Goal: Download file/media

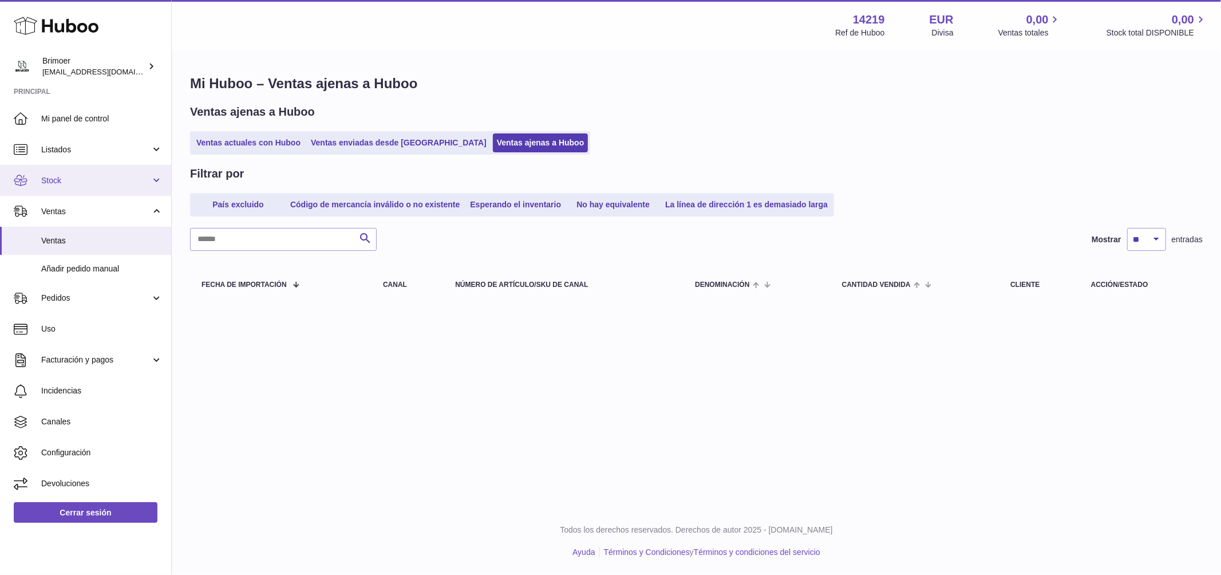
click at [125, 176] on span "Stock" at bounding box center [95, 180] width 109 height 11
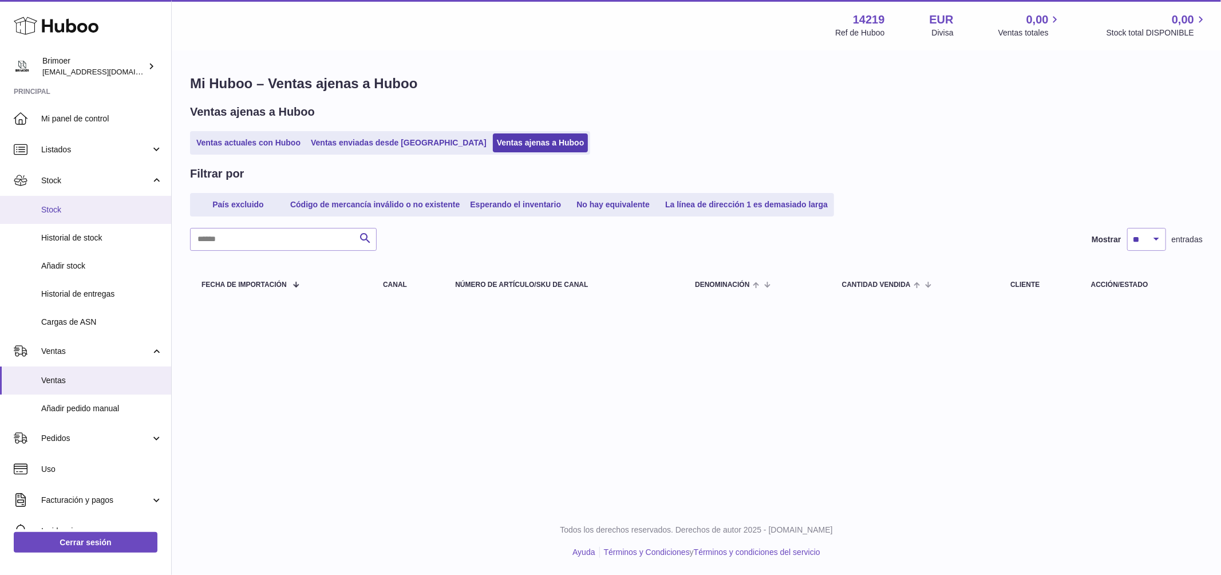
click at [74, 203] on link "Stock" at bounding box center [85, 210] width 171 height 28
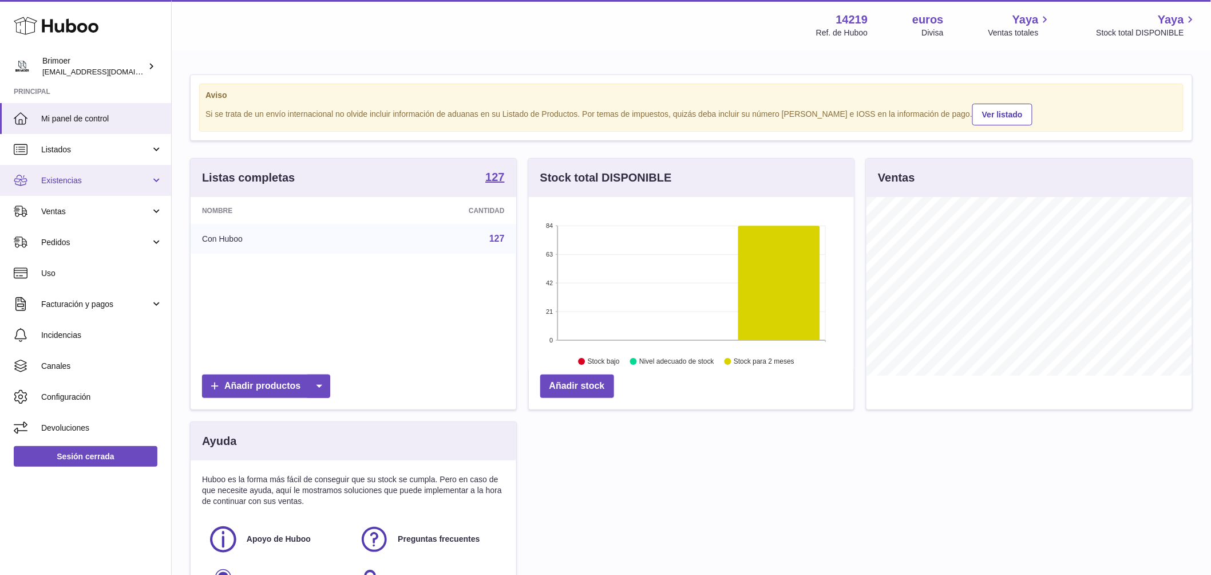
scroll to position [179, 325]
click at [116, 179] on span "Existencias" at bounding box center [95, 180] width 109 height 11
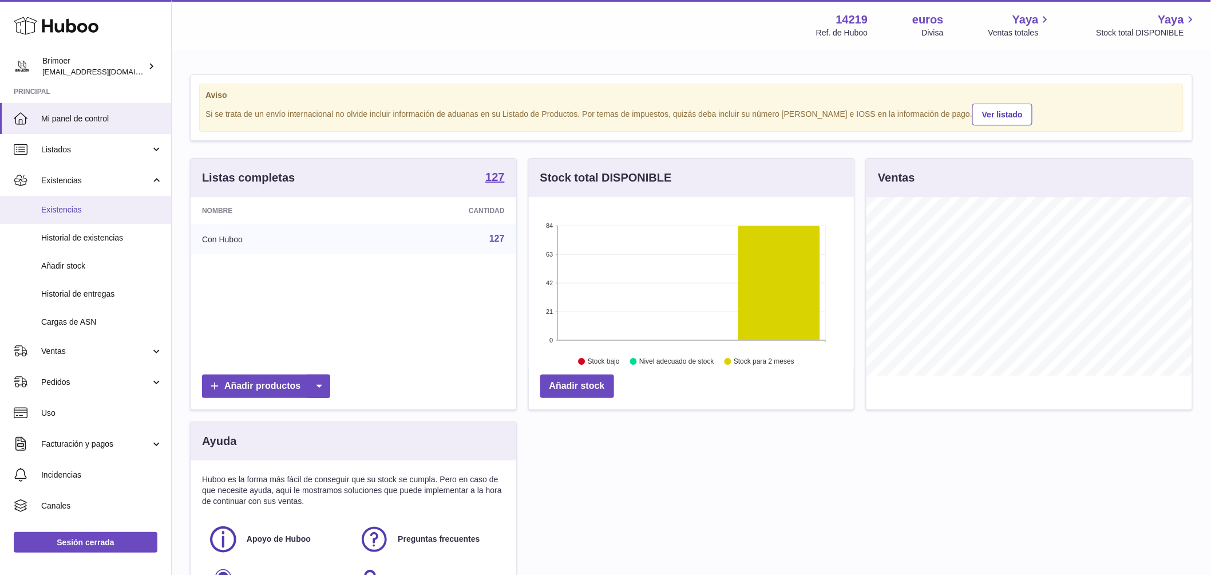
click at [86, 211] on span "Existencias" at bounding box center [101, 209] width 121 height 11
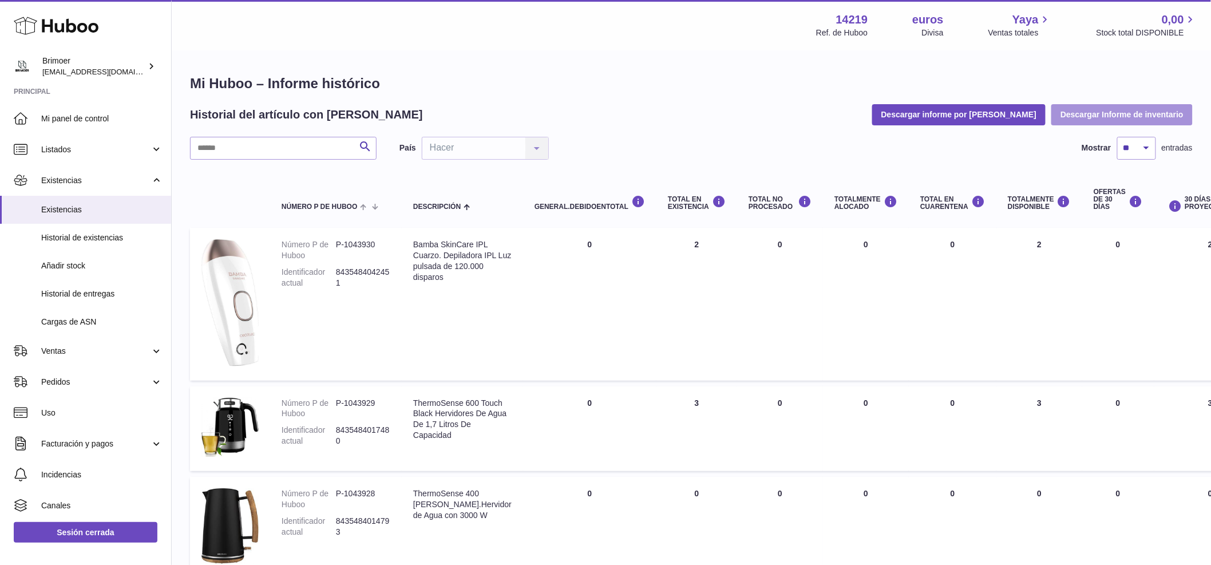
click at [1109, 113] on font "Descargar Informe de inventario" at bounding box center [1122, 114] width 123 height 9
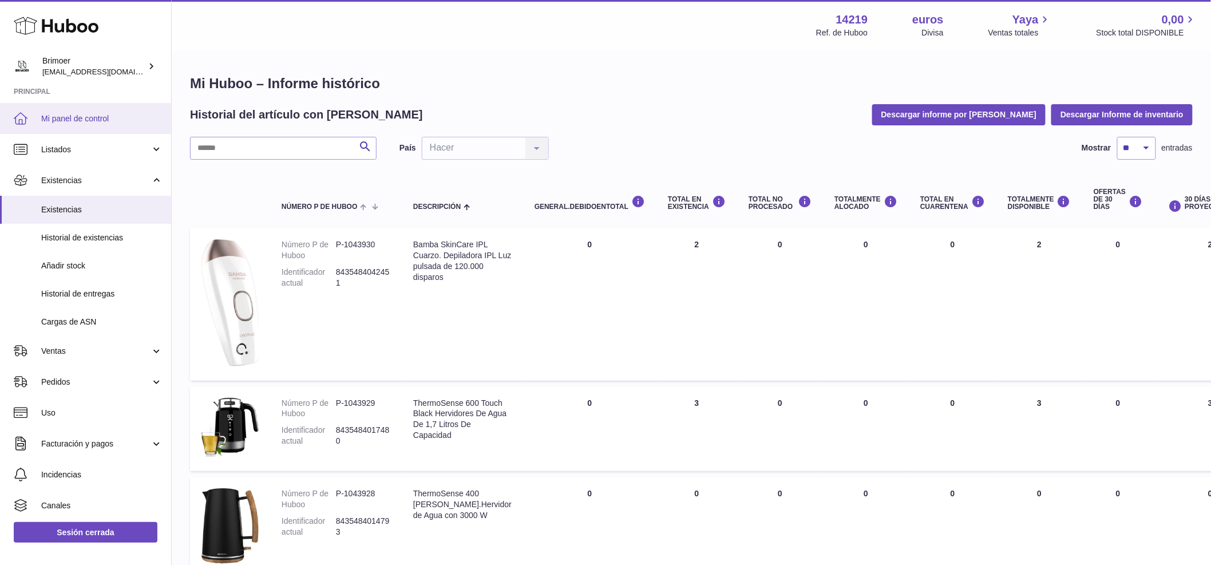
click at [85, 118] on font "Mi panel de control" at bounding box center [75, 118] width 68 height 9
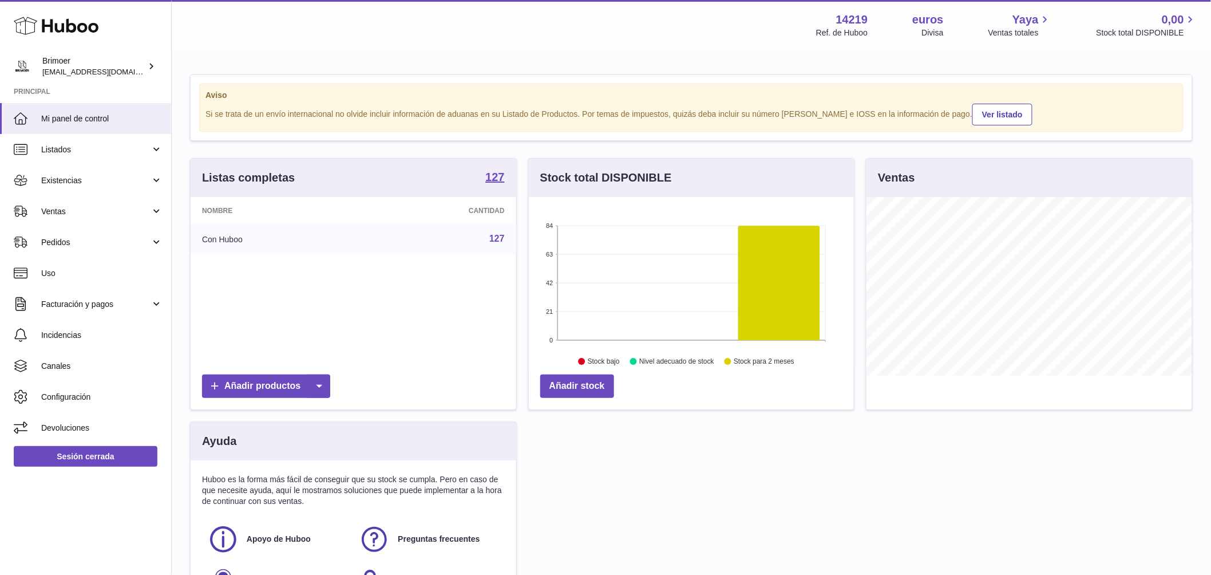
scroll to position [179, 325]
click at [492, 236] on font "127" at bounding box center [496, 239] width 15 height 10
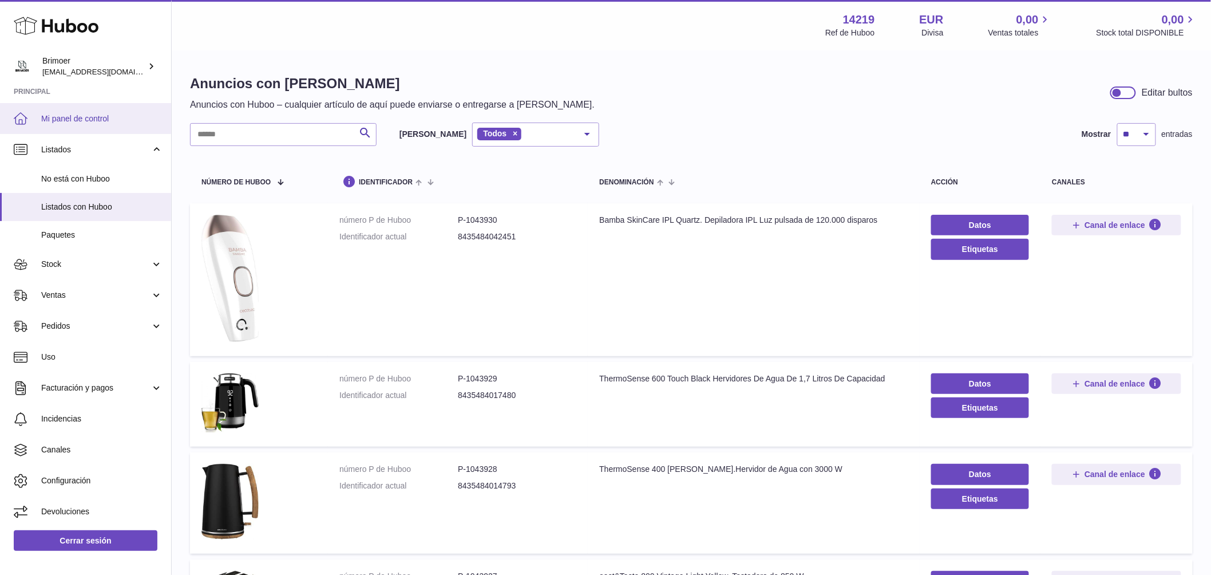
click at [94, 118] on span "Mi panel de control" at bounding box center [101, 118] width 121 height 11
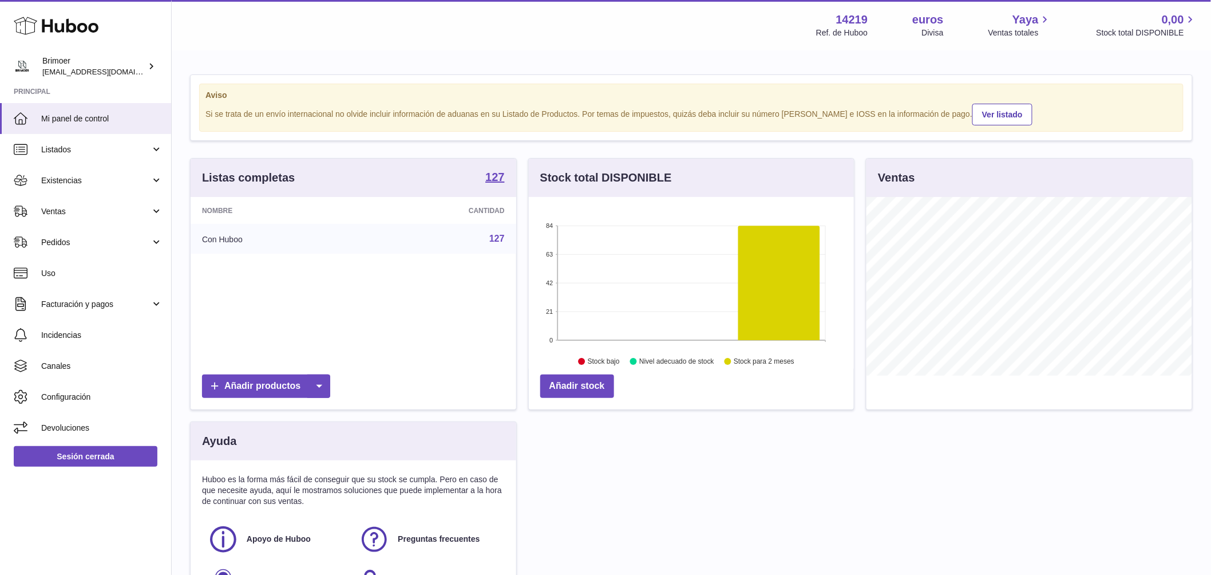
scroll to position [179, 325]
click at [499, 238] on font "127" at bounding box center [496, 239] width 15 height 10
